Goal: Task Accomplishment & Management: Use online tool/utility

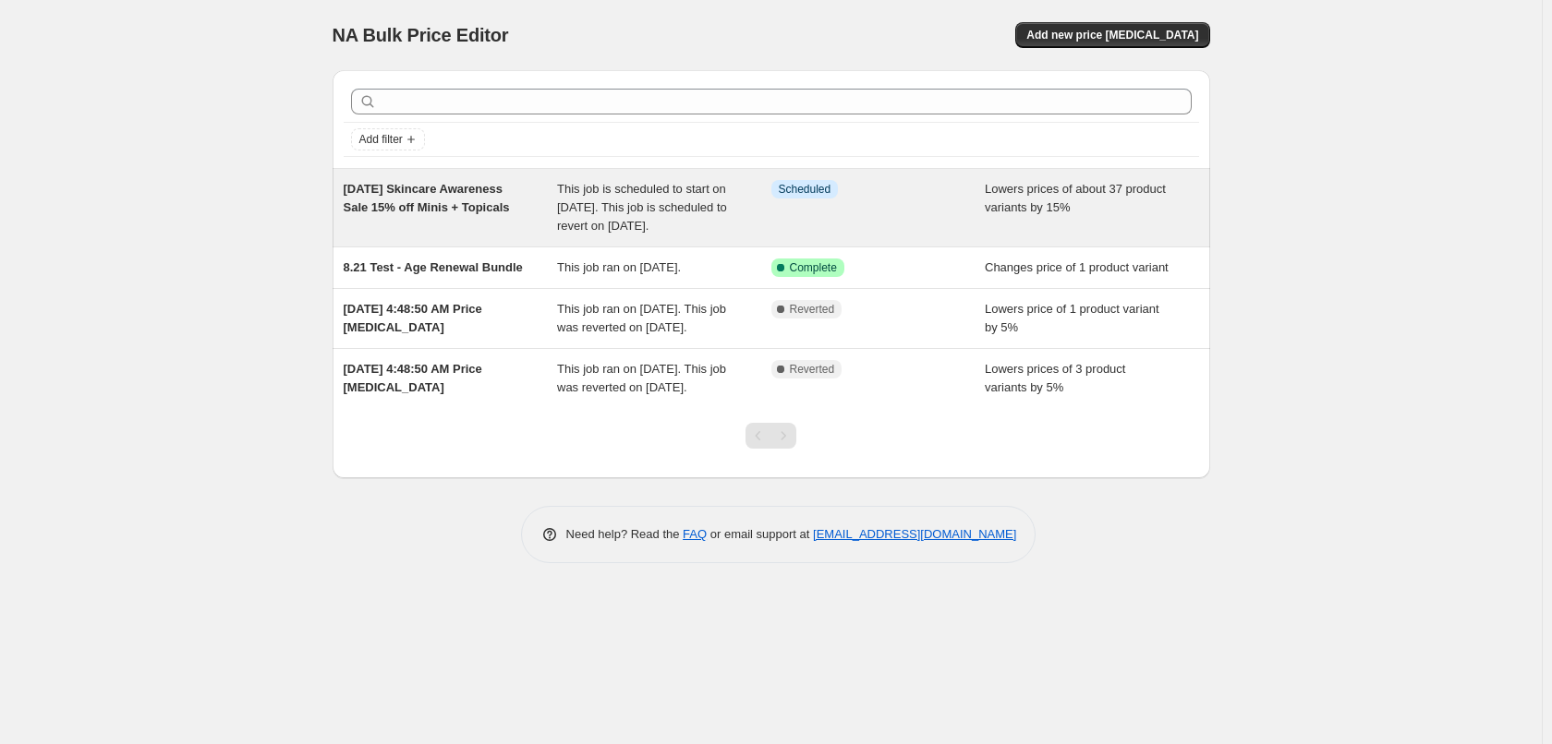
click at [483, 235] on div "[DATE] Skincare Awareness Sale 15% off Minis + Topicals" at bounding box center [451, 207] width 214 height 55
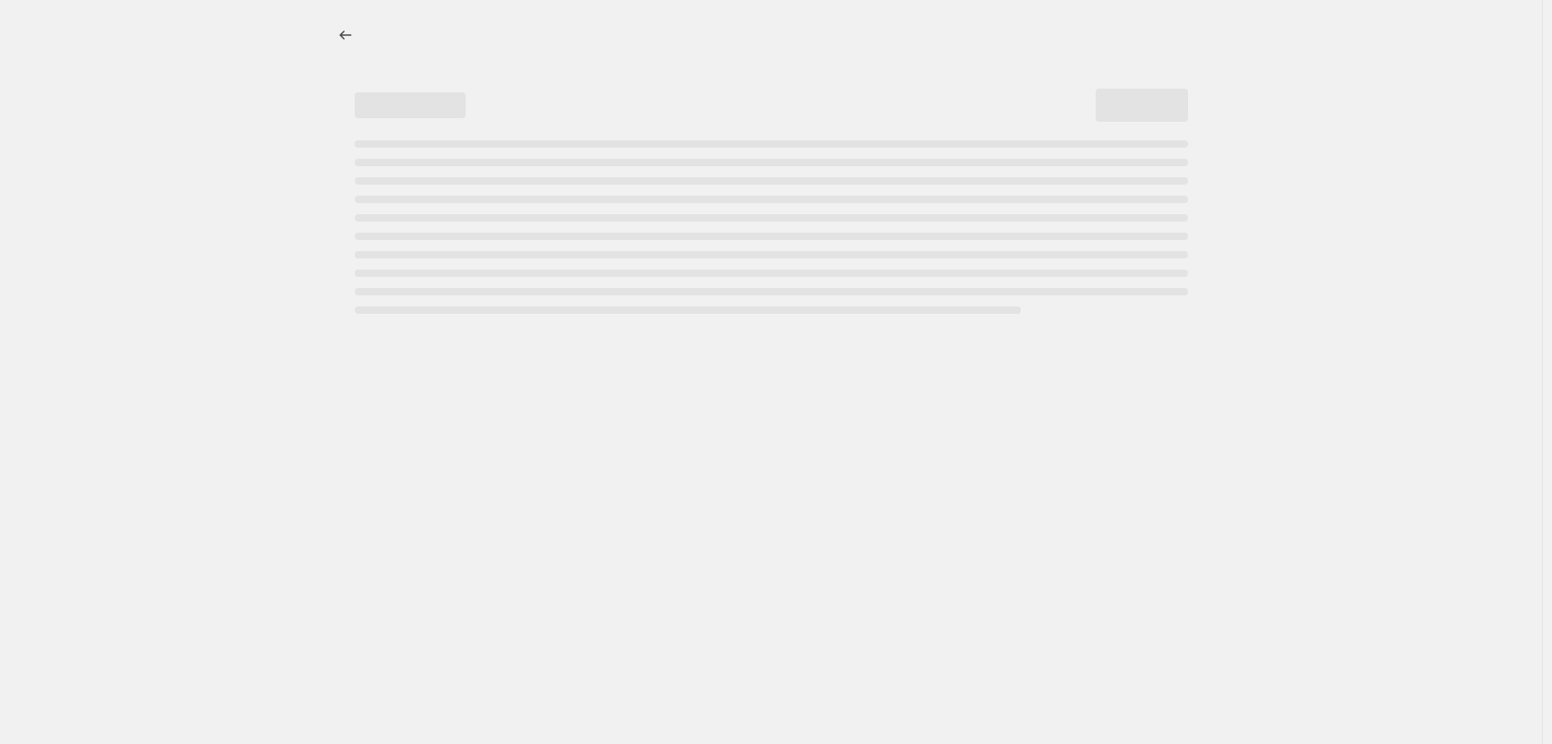
select select "percentage"
select select "collection"
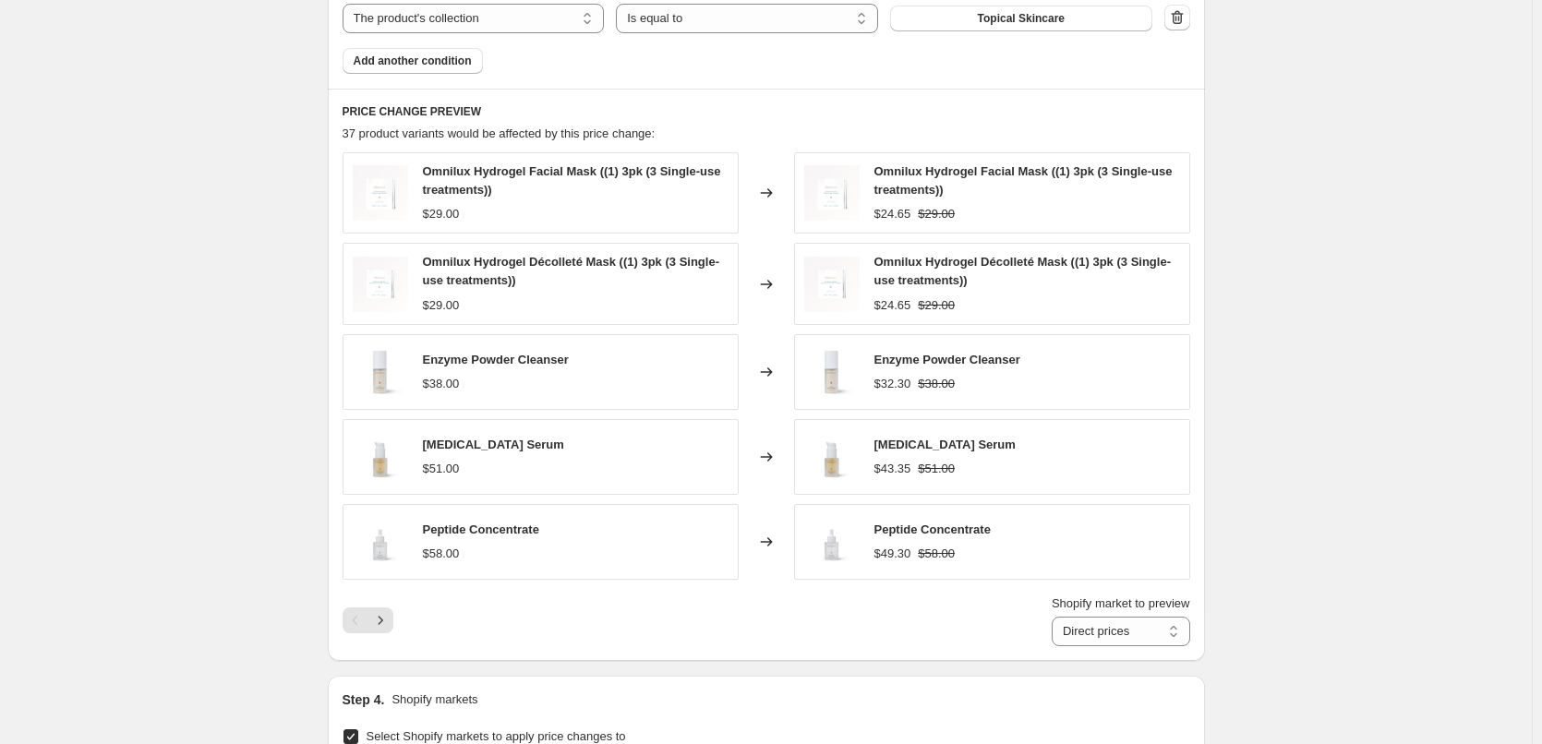
scroll to position [1570, 0]
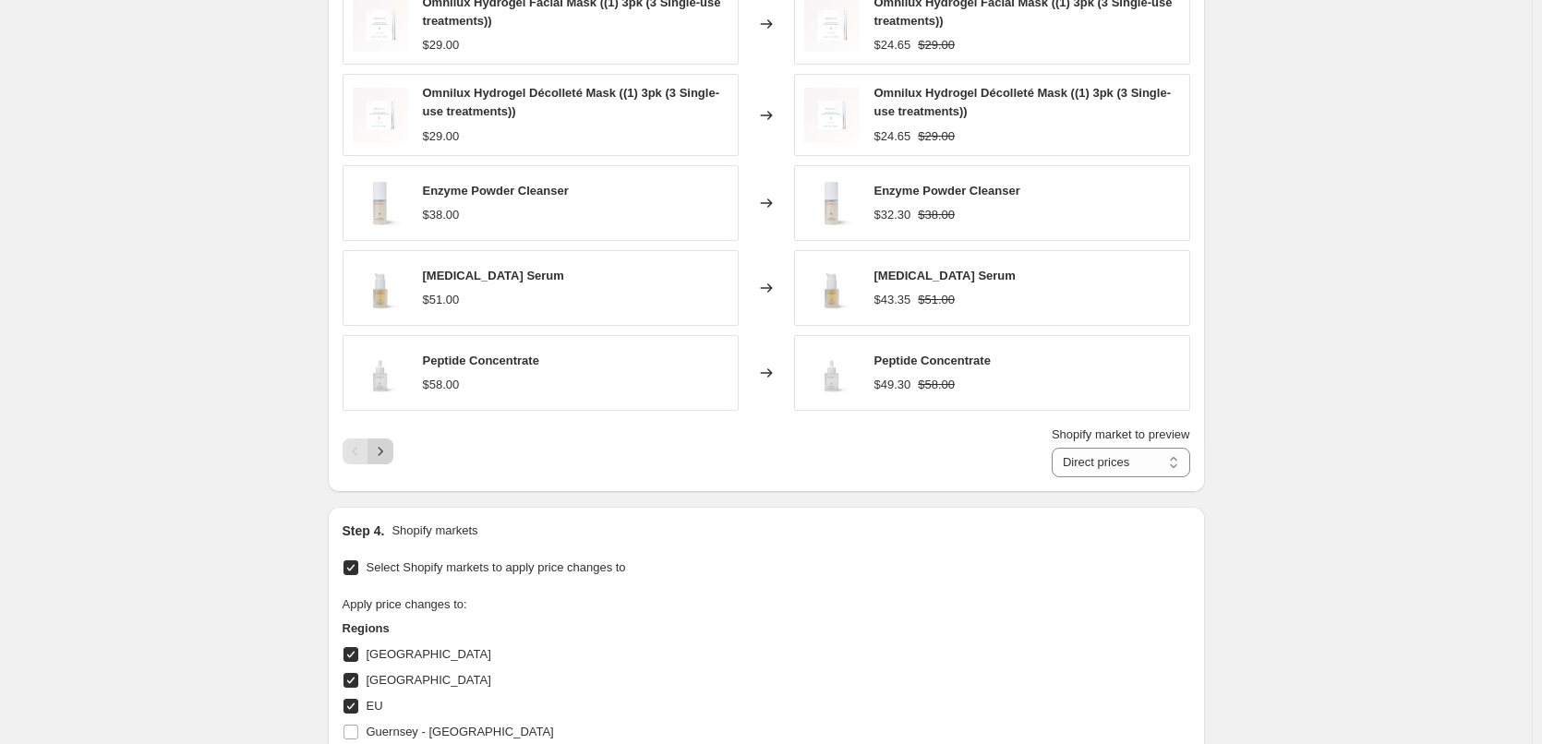
click at [392, 464] on button "Next" at bounding box center [381, 452] width 26 height 26
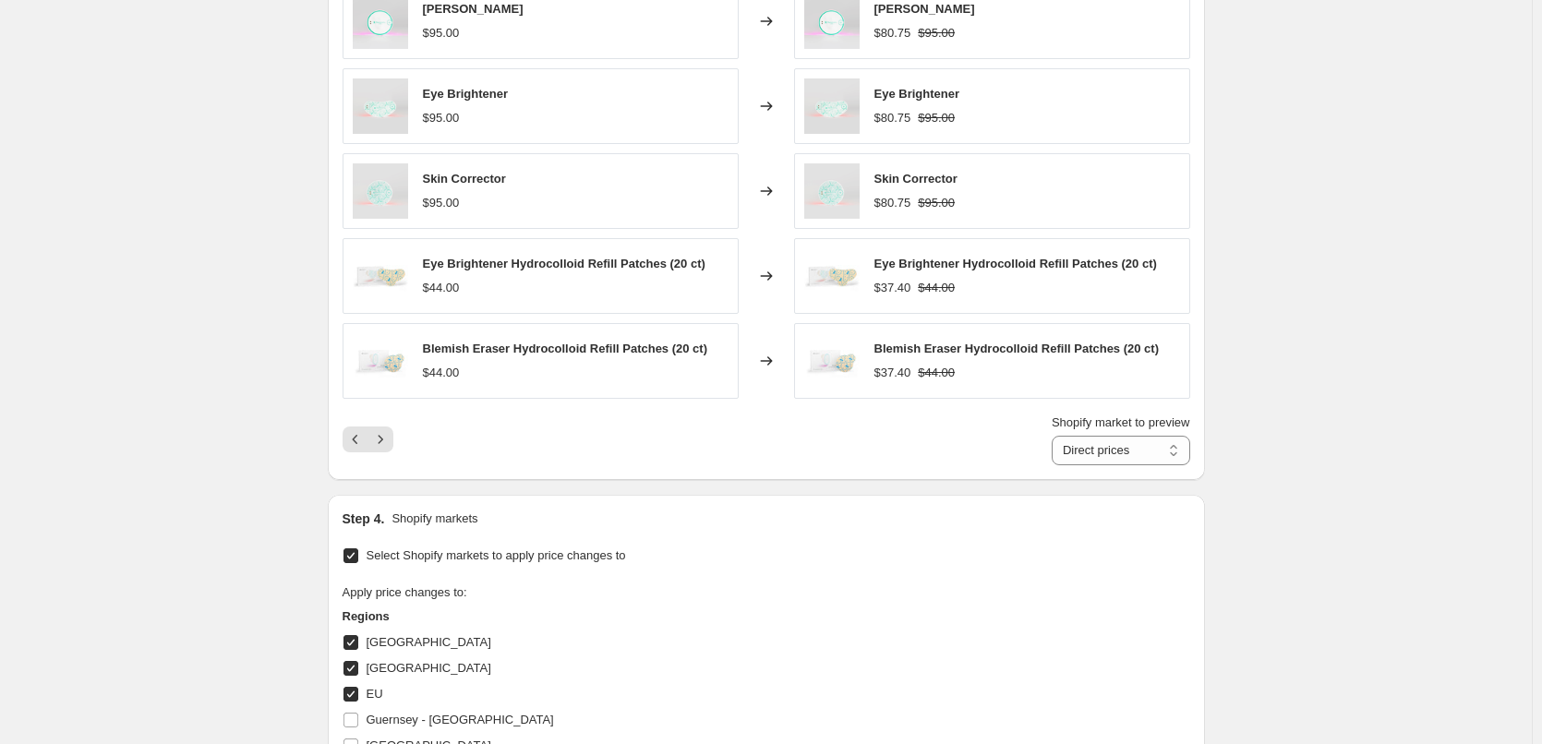
scroll to position [1385, 0]
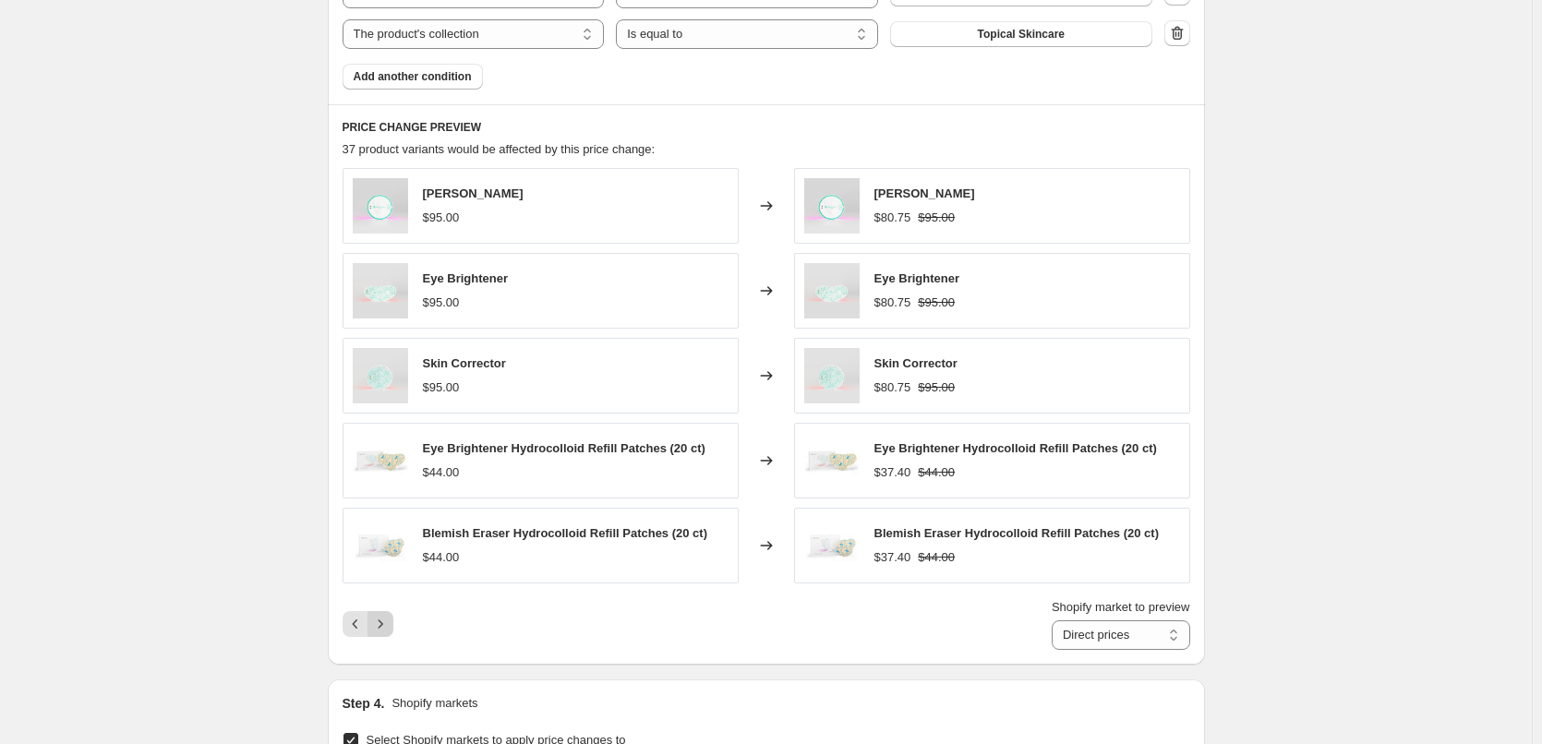
click at [389, 620] on icon "Next" at bounding box center [380, 624] width 18 height 18
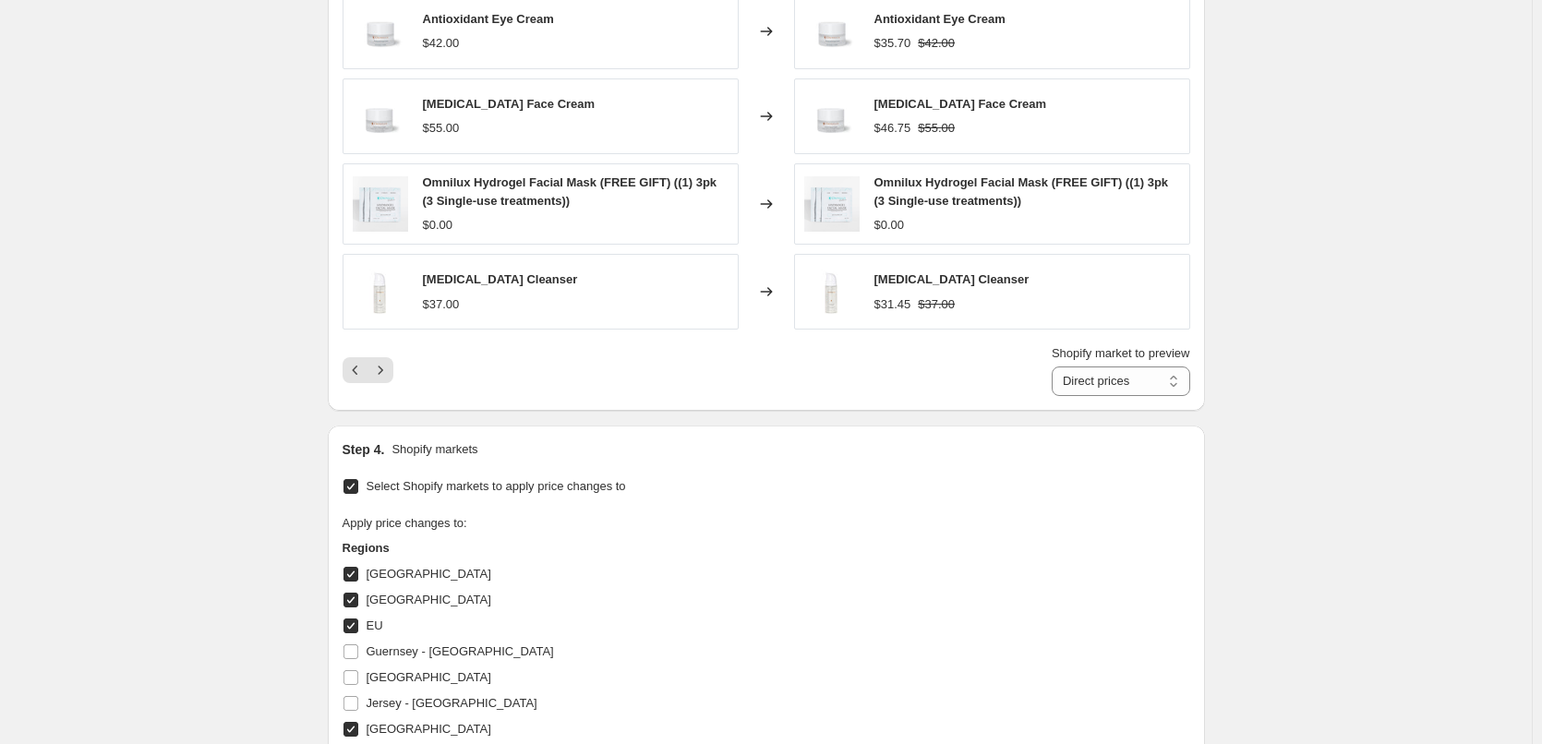
scroll to position [1662, 0]
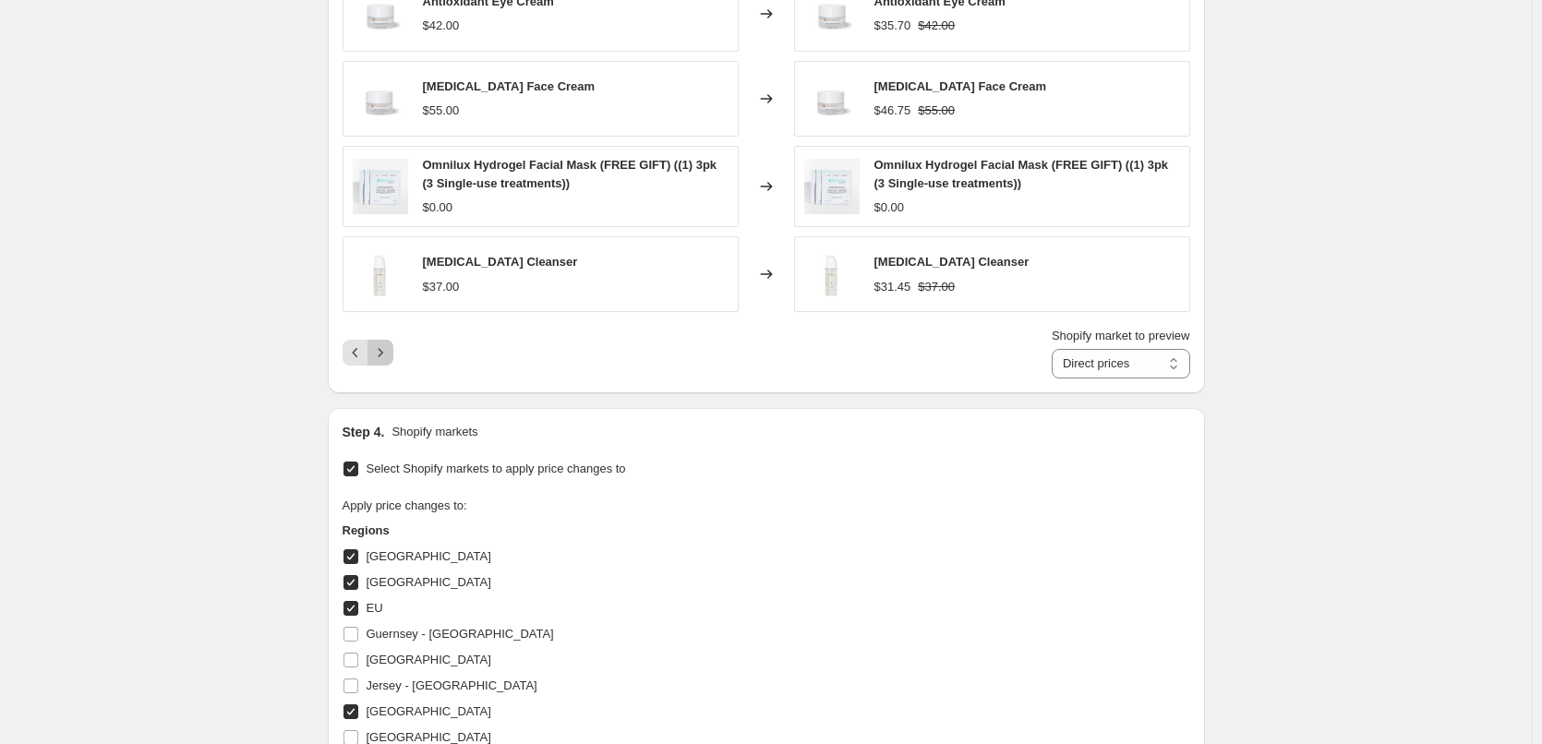
click at [382, 354] on icon "Next" at bounding box center [380, 353] width 5 height 8
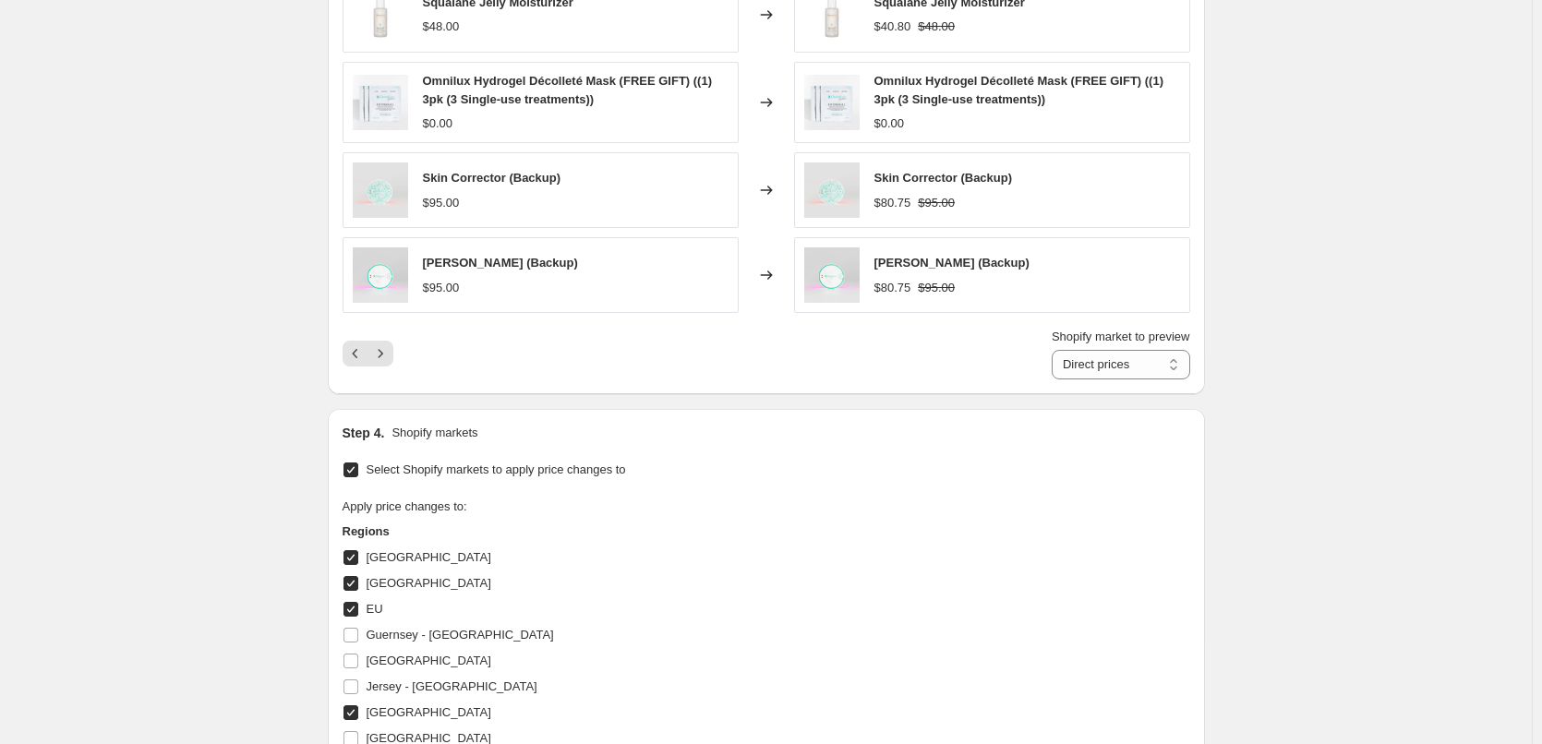
scroll to position [1478, 0]
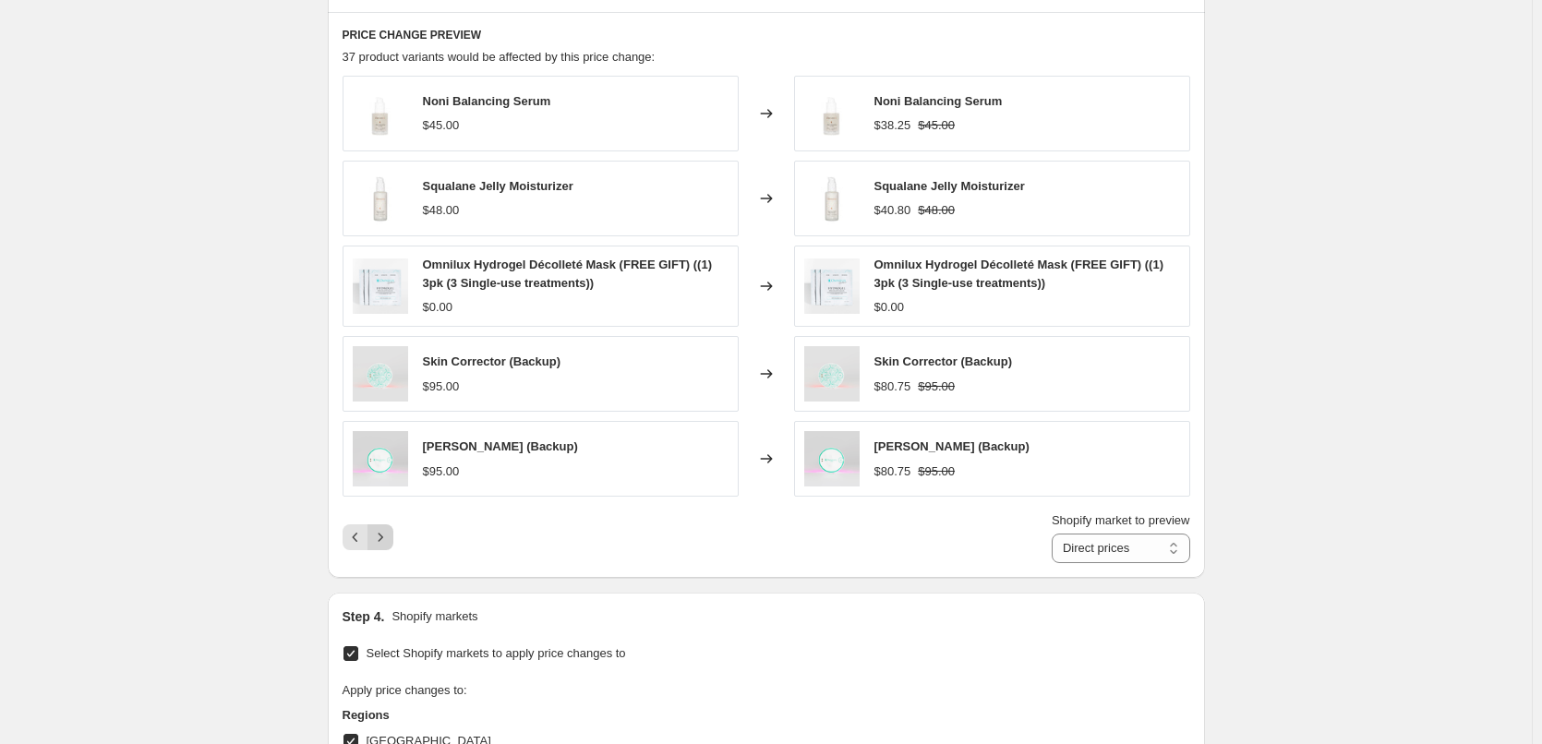
click at [393, 536] on button "Next" at bounding box center [381, 538] width 26 height 26
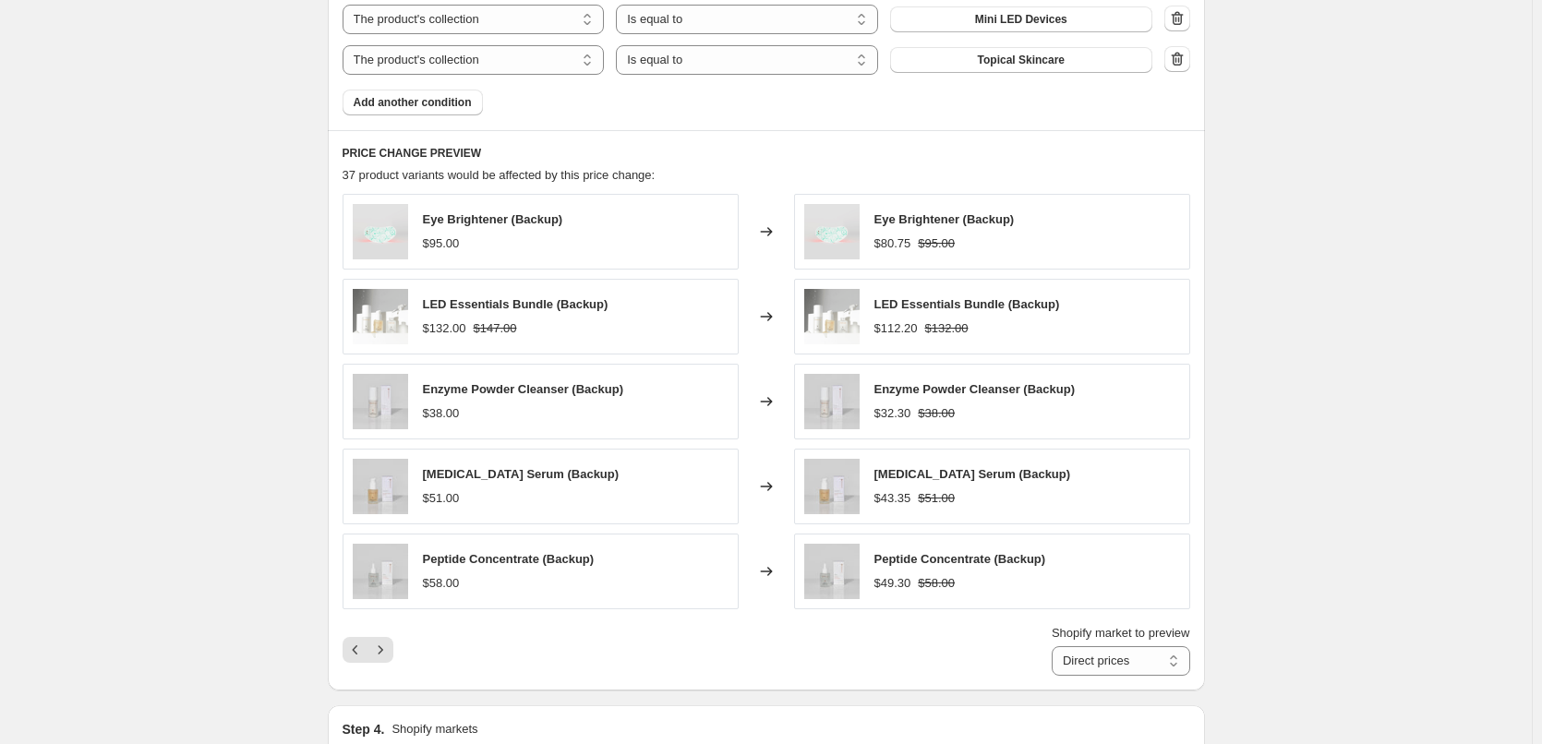
scroll to position [1201, 0]
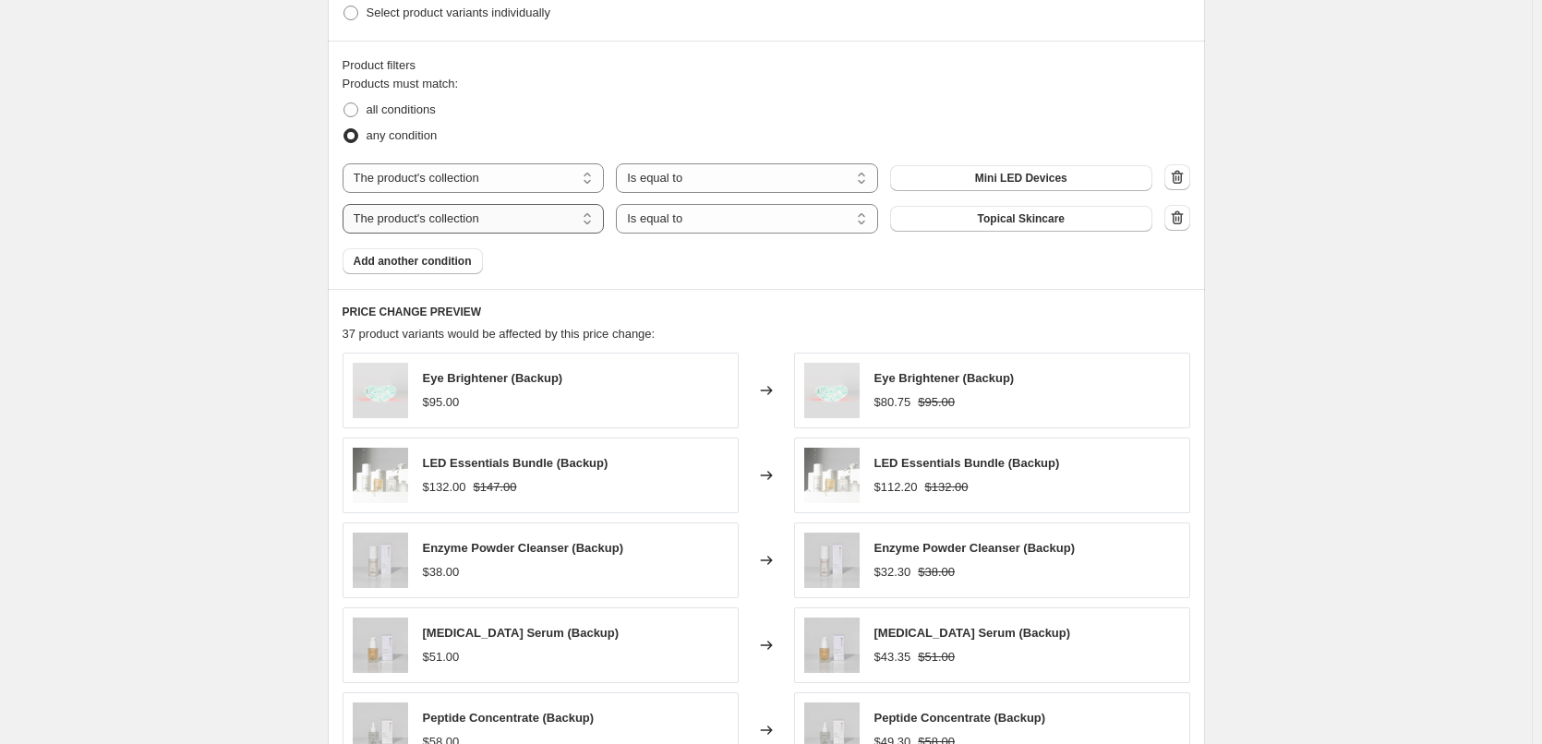
click at [553, 223] on select "The product The product's collection The product's tag The product's vendor The…" at bounding box center [474, 219] width 262 height 30
click at [1294, 248] on div "[DATE] Skincare Awareness Sale 15% off Minis + Topicals. This page is ready [DA…" at bounding box center [766, 381] width 1532 height 3164
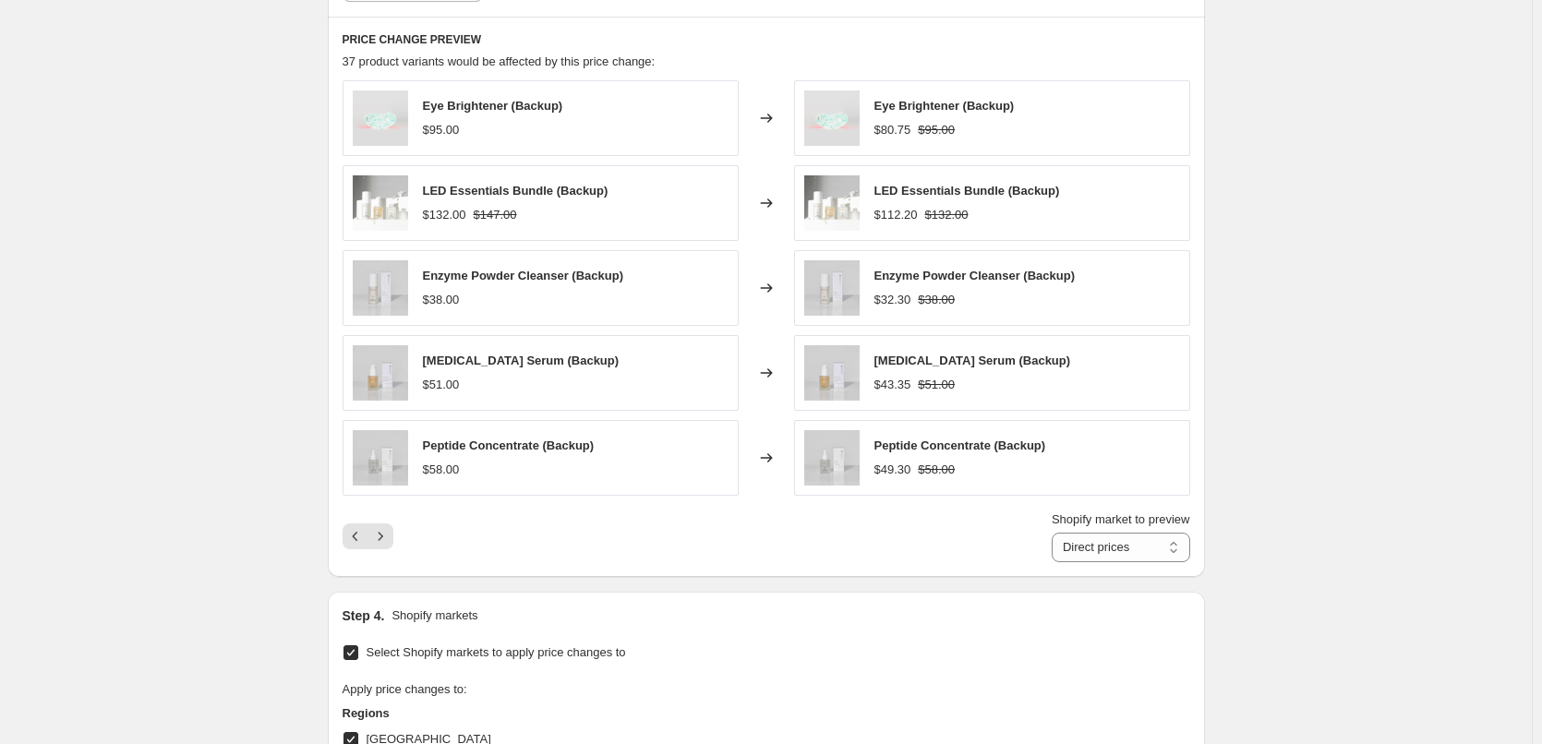
scroll to position [1570, 0]
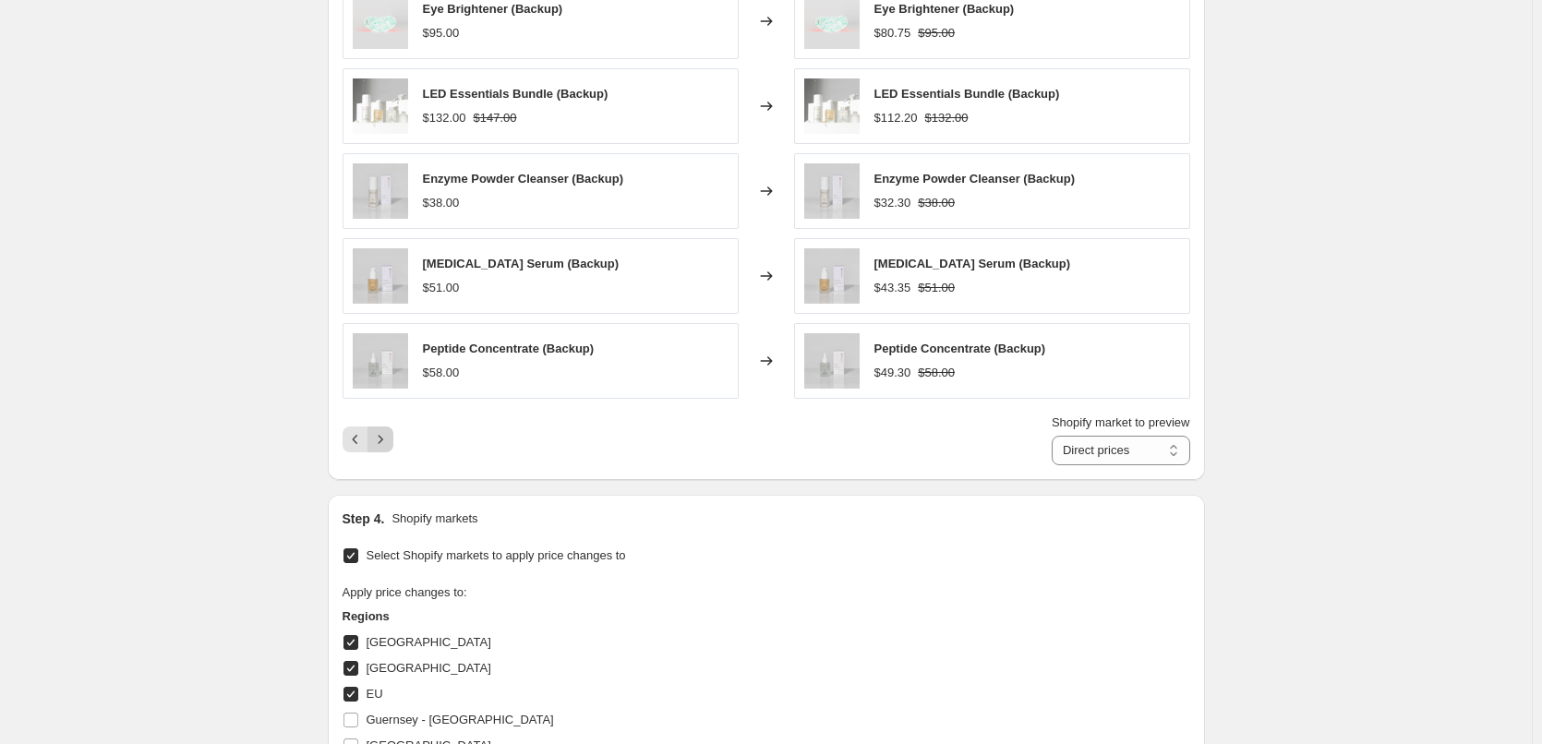
click at [390, 440] on icon "Next" at bounding box center [380, 439] width 18 height 18
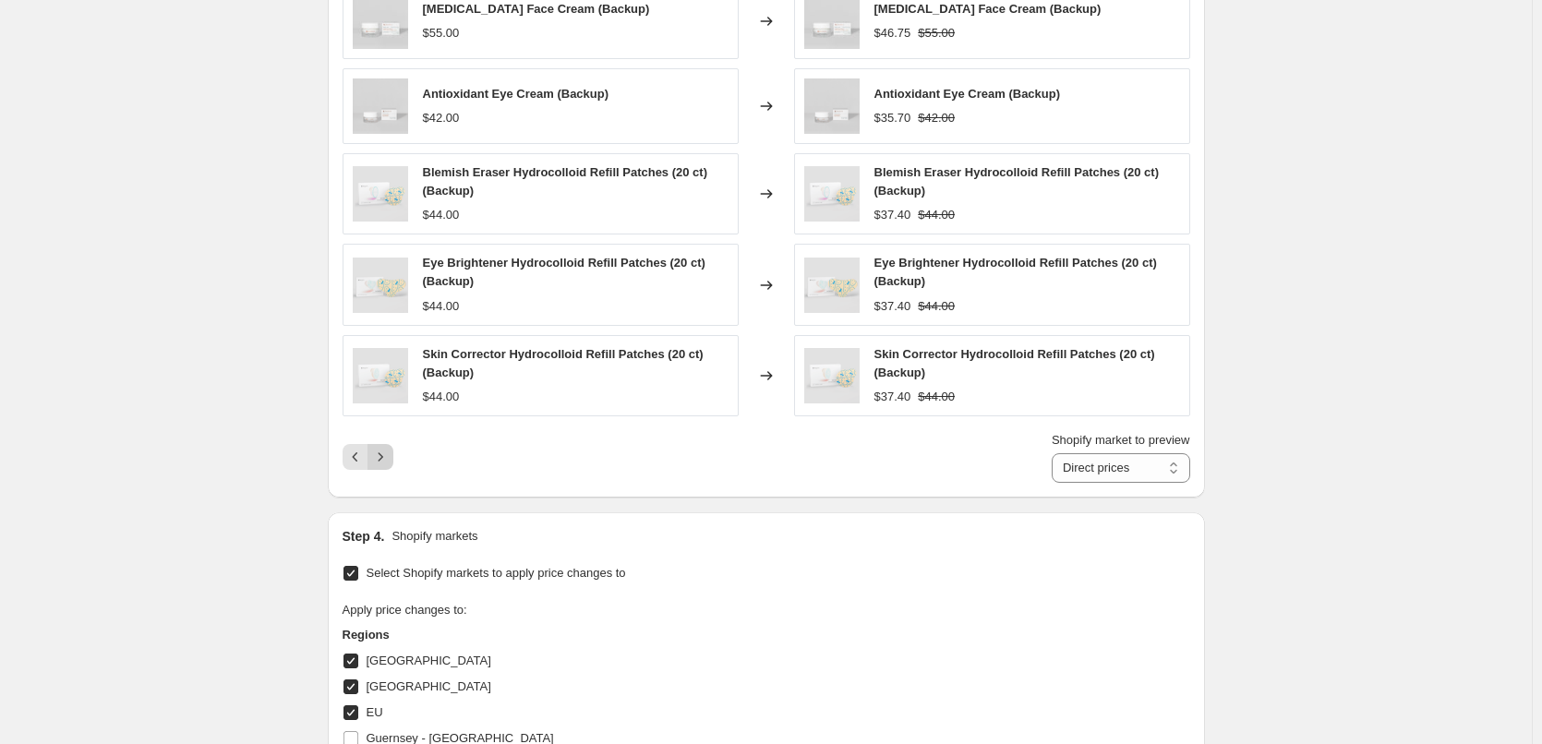
click at [383, 451] on icon "Next" at bounding box center [380, 457] width 18 height 18
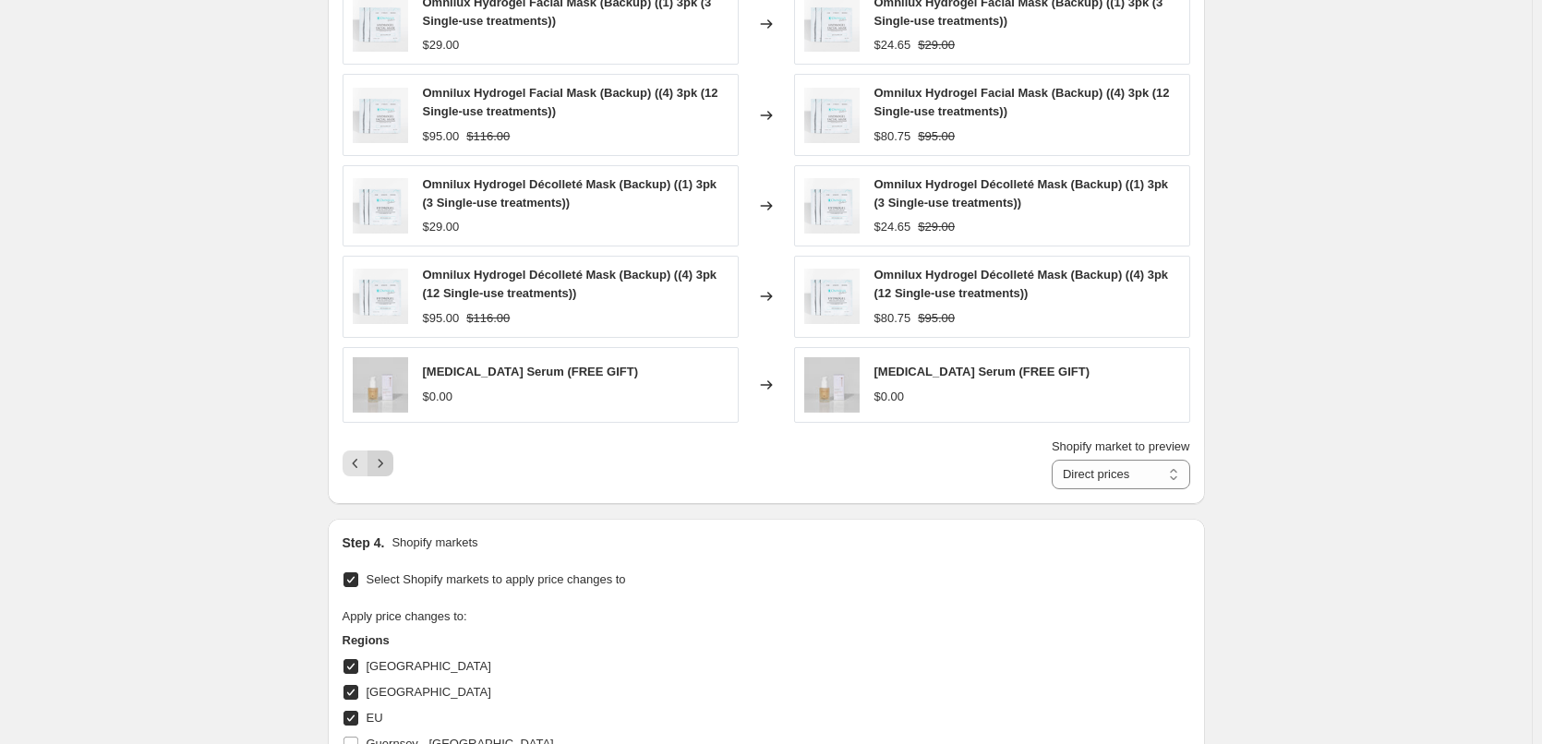
click at [386, 456] on icon "Next" at bounding box center [380, 463] width 18 height 18
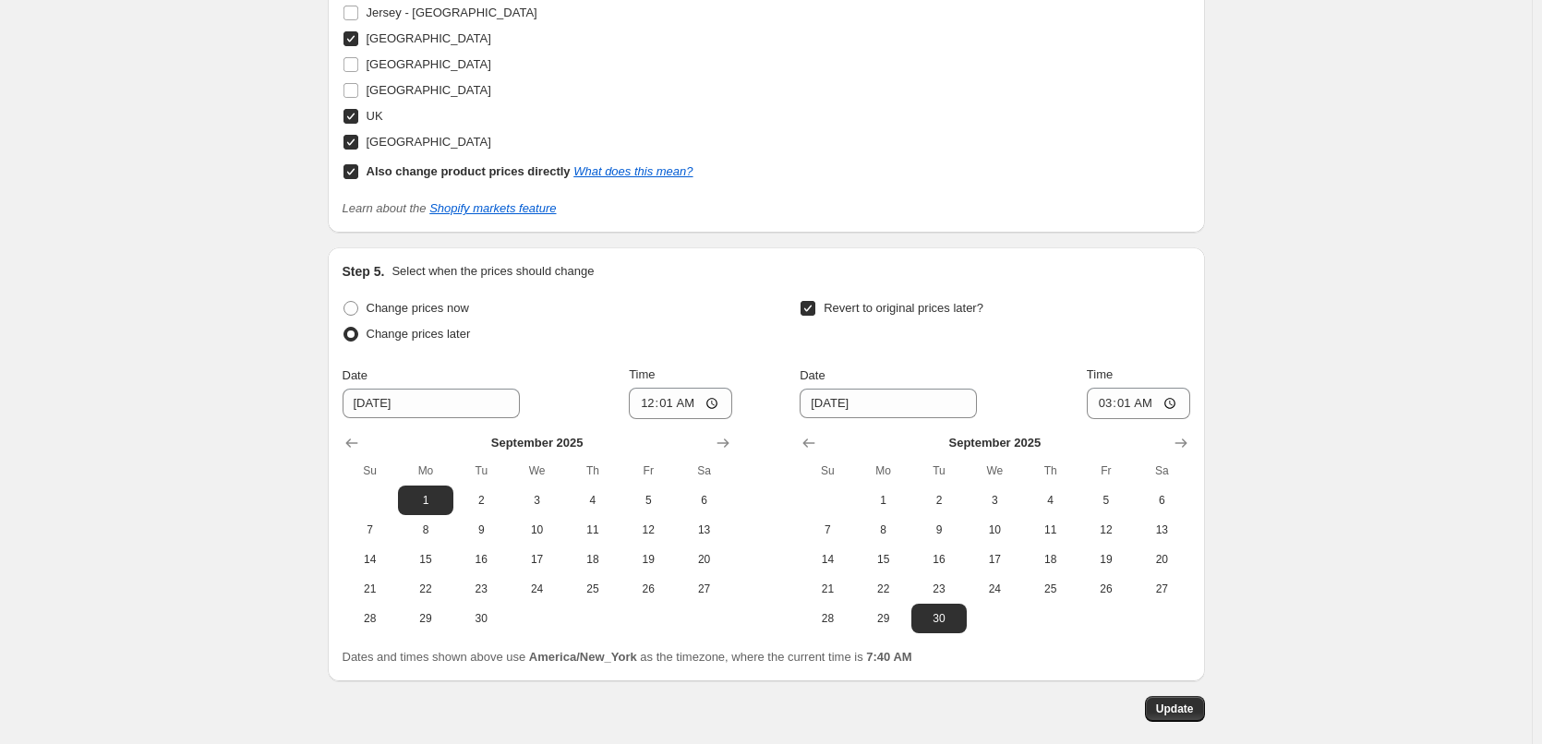
scroll to position [2124, 0]
